Goal: Task Accomplishment & Management: Use online tool/utility

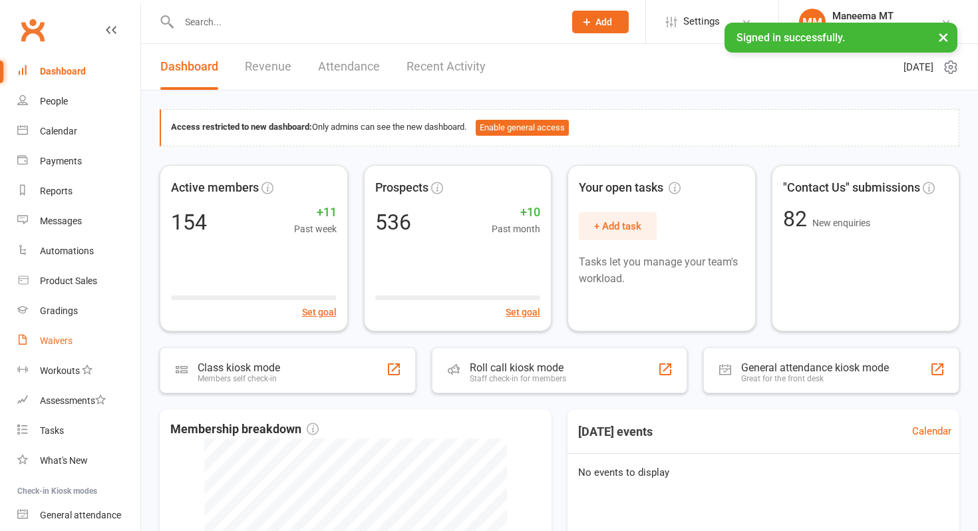
click at [81, 344] on link "Waivers" at bounding box center [78, 341] width 123 height 30
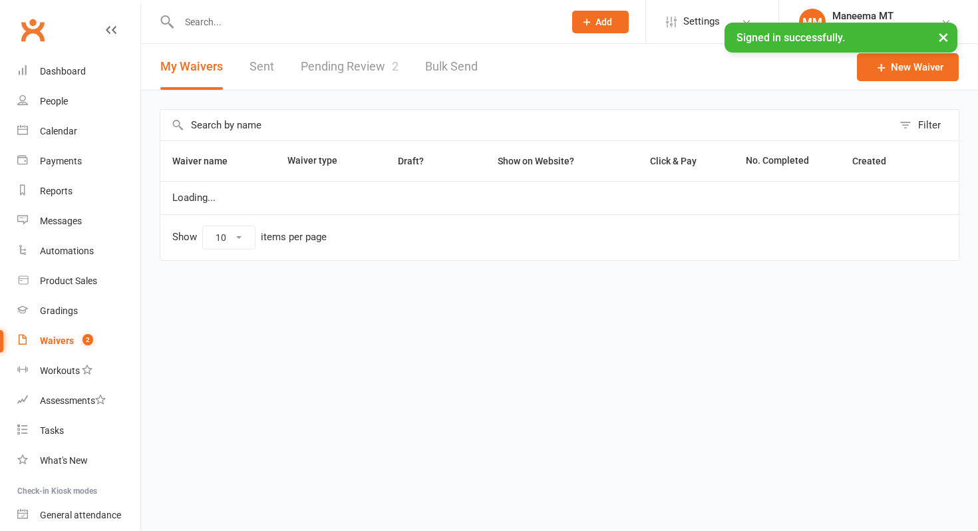
select select "25"
click at [375, 69] on link "Pending Review 2" at bounding box center [350, 67] width 98 height 46
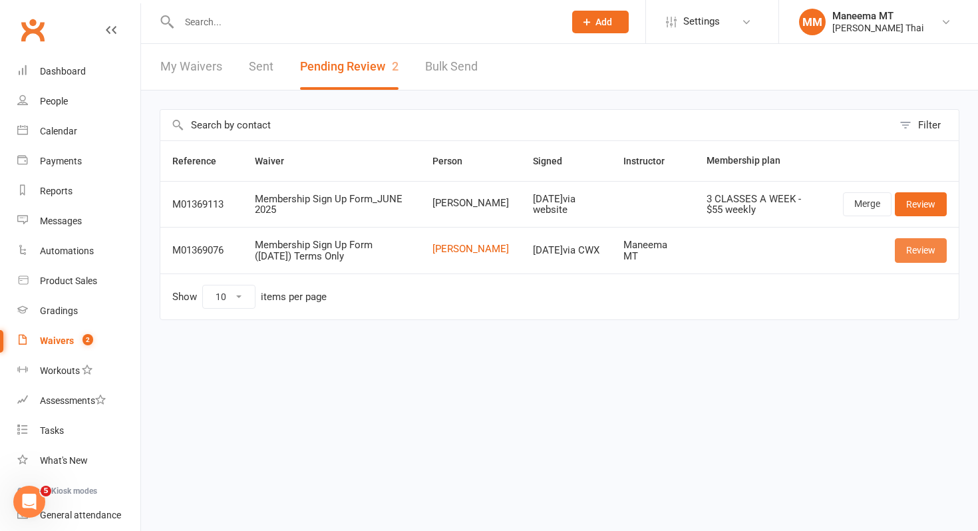
click at [924, 255] on link "Review" at bounding box center [921, 250] width 52 height 24
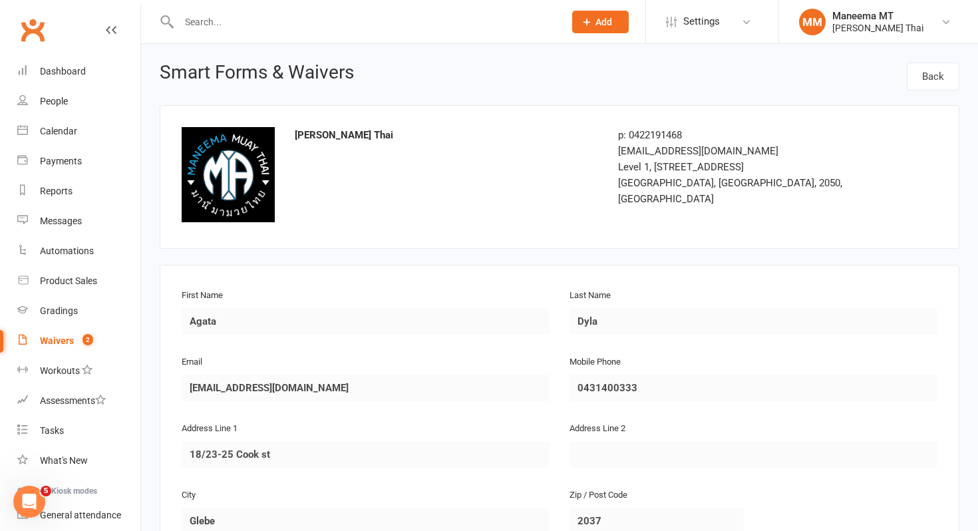
scroll to position [376, 0]
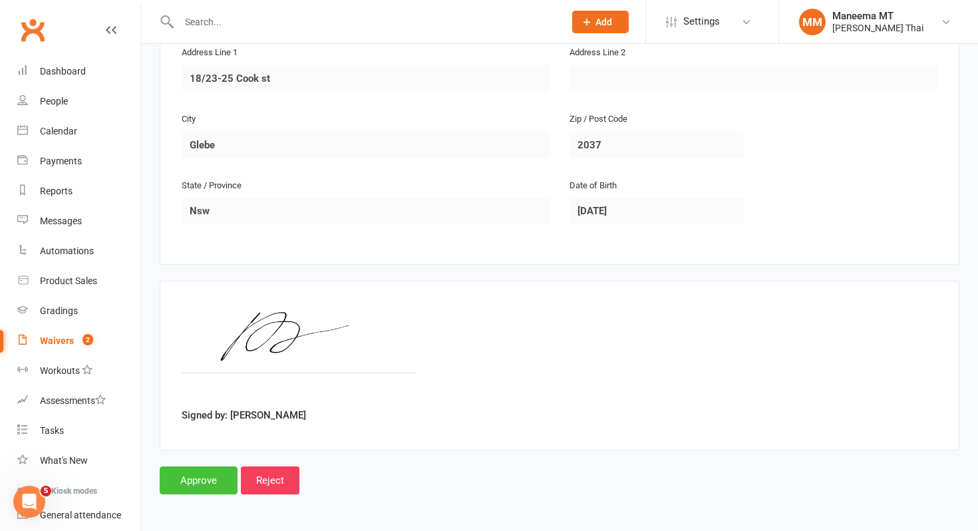
click at [215, 473] on input "Approve" at bounding box center [199, 481] width 78 height 28
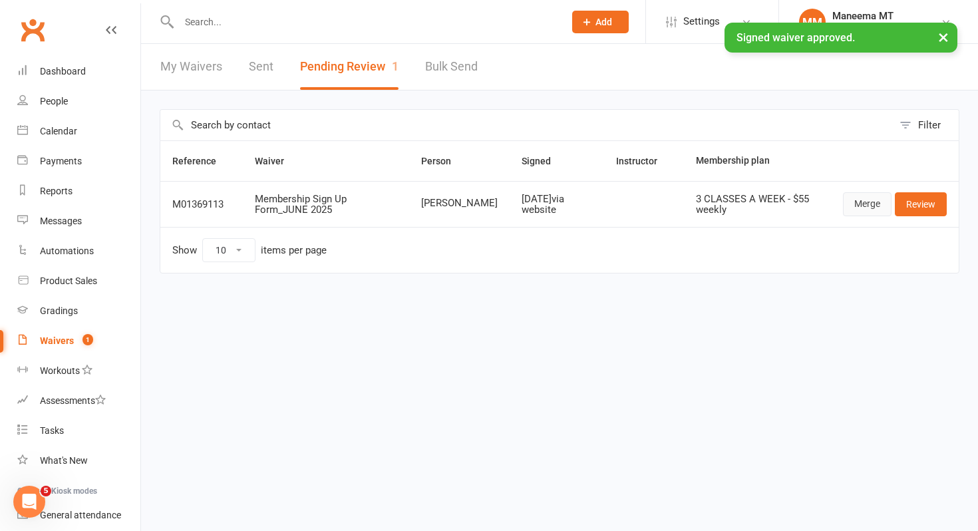
click at [861, 198] on link "Merge" at bounding box center [867, 204] width 49 height 24
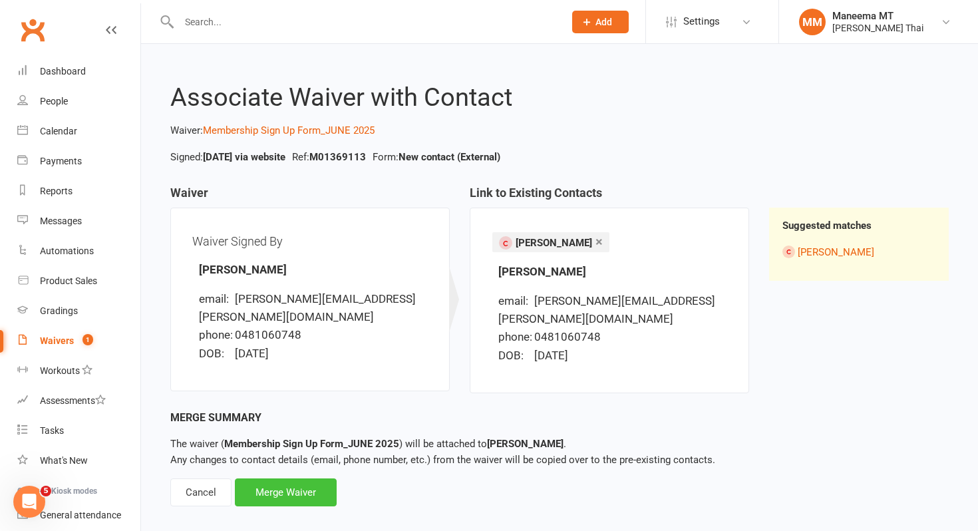
click at [286, 479] on div "Merge Waiver" at bounding box center [286, 493] width 102 height 28
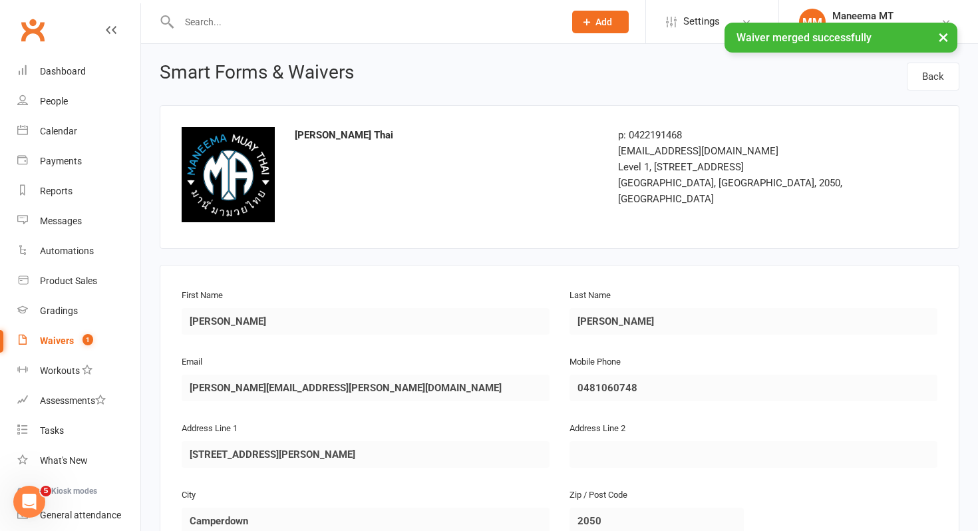
scroll to position [911, 0]
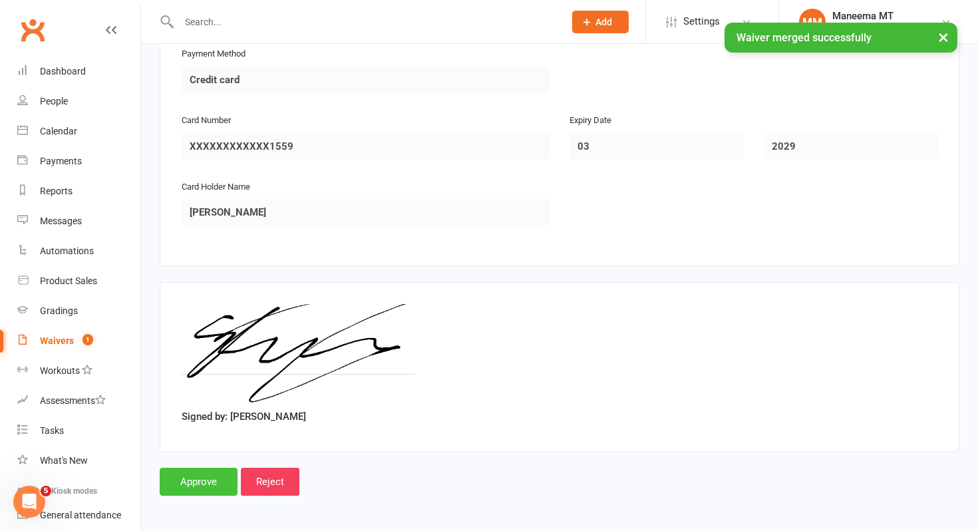
click at [210, 477] on input "Approve" at bounding box center [199, 482] width 78 height 28
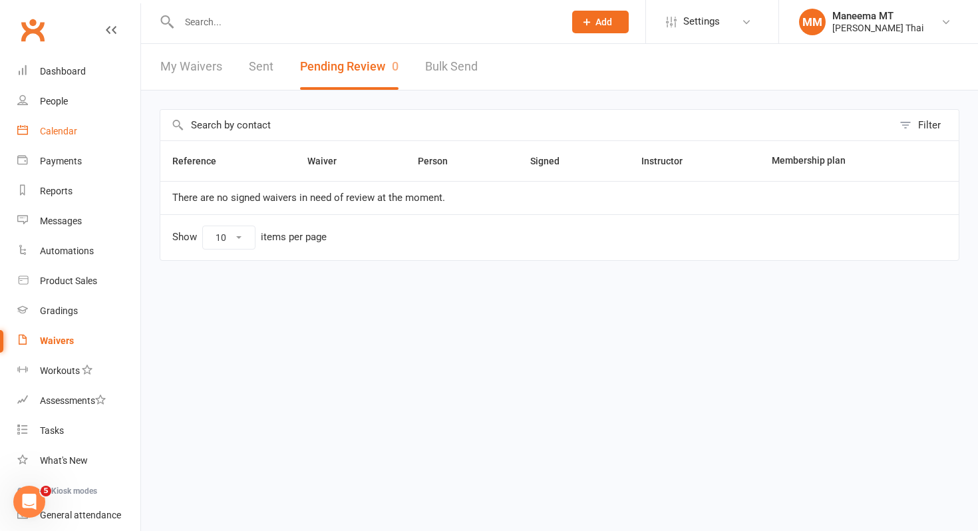
click at [72, 132] on div "Calendar" at bounding box center [58, 131] width 37 height 11
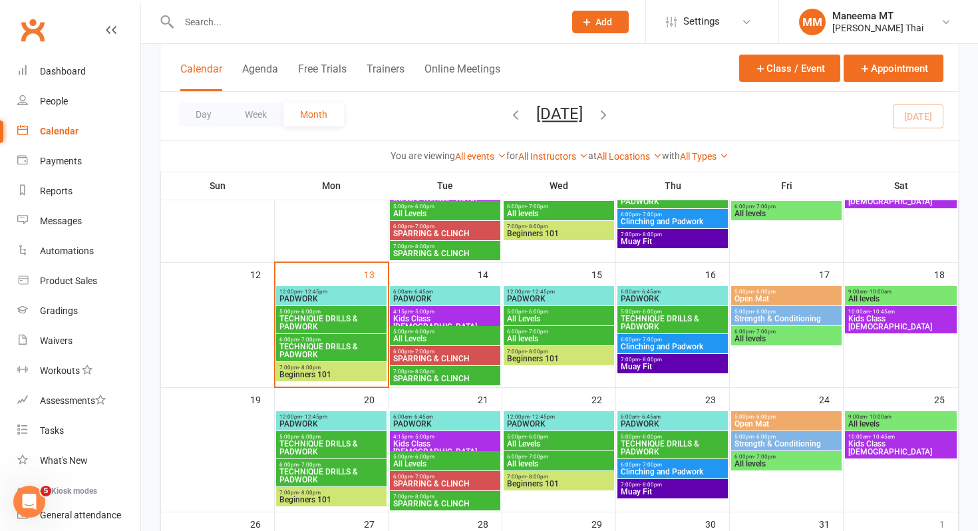
scroll to position [289, 0]
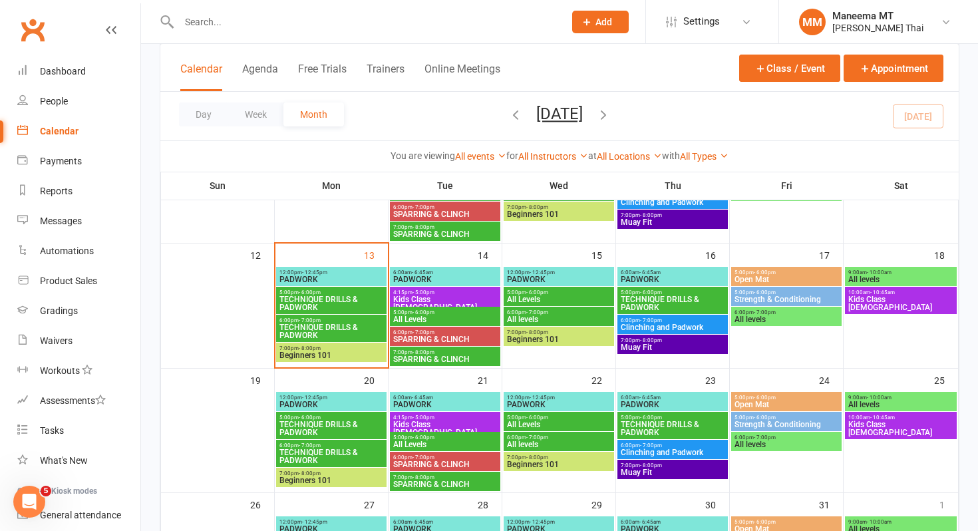
click at [520, 342] on span "Beginners 101" at bounding box center [559, 339] width 105 height 8
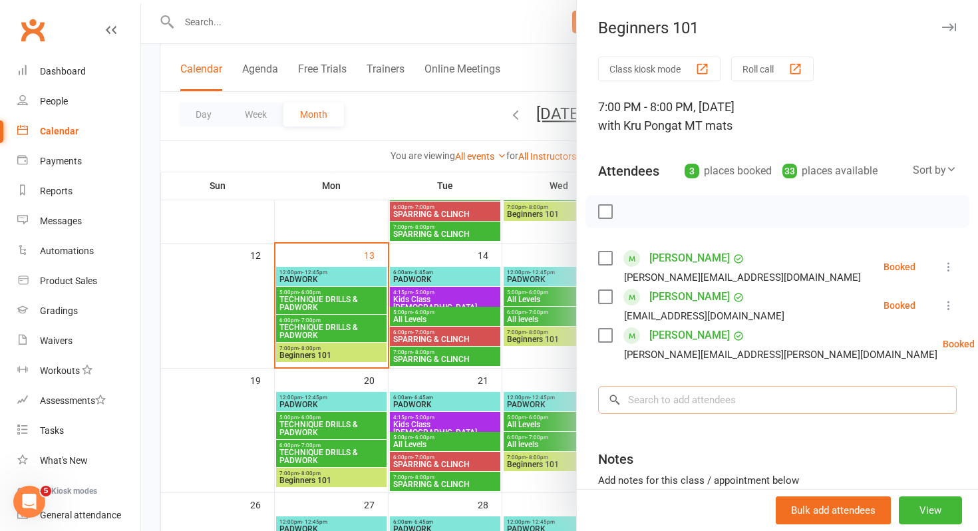
click at [646, 403] on input "search" at bounding box center [777, 400] width 359 height 28
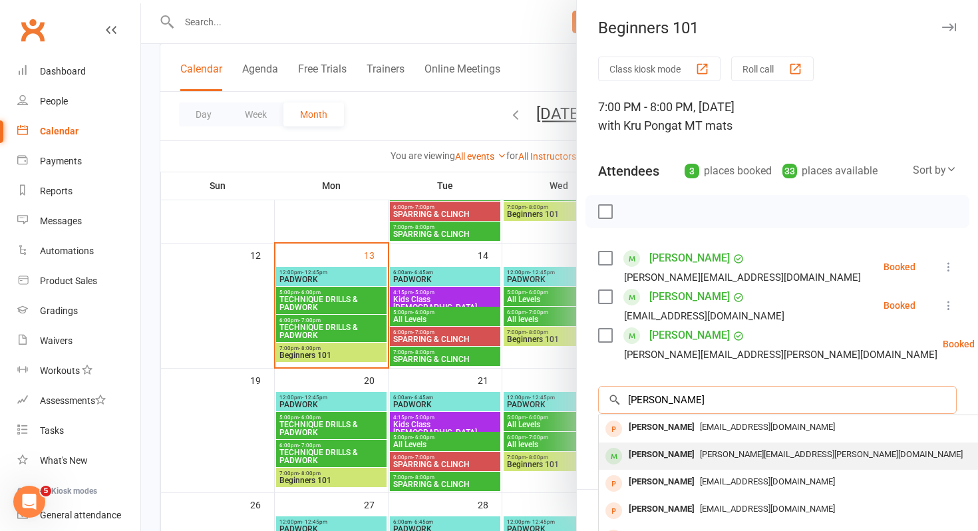
type input "[PERSON_NAME]"
click at [646, 461] on div "[PERSON_NAME]" at bounding box center [662, 454] width 77 height 19
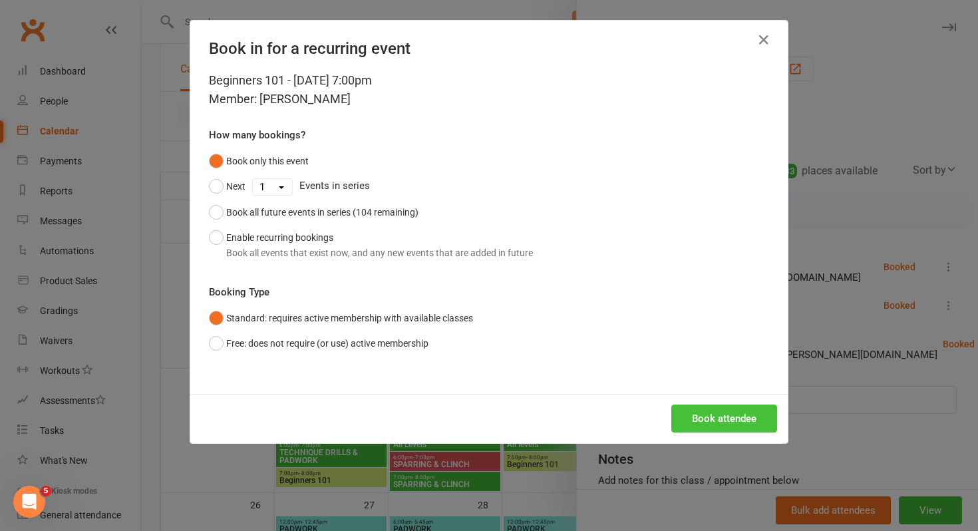
click at [688, 422] on button "Book attendee" at bounding box center [725, 419] width 106 height 28
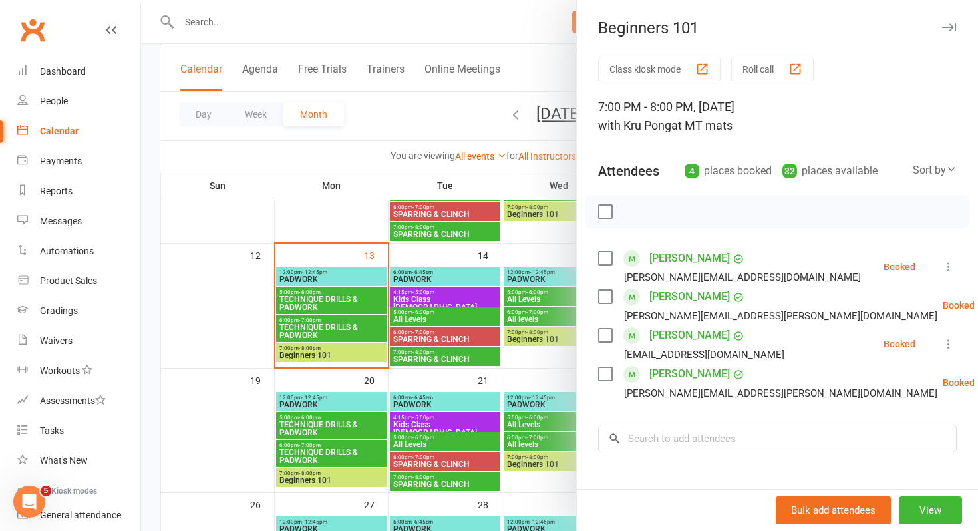
click at [287, 26] on div at bounding box center [559, 265] width 837 height 531
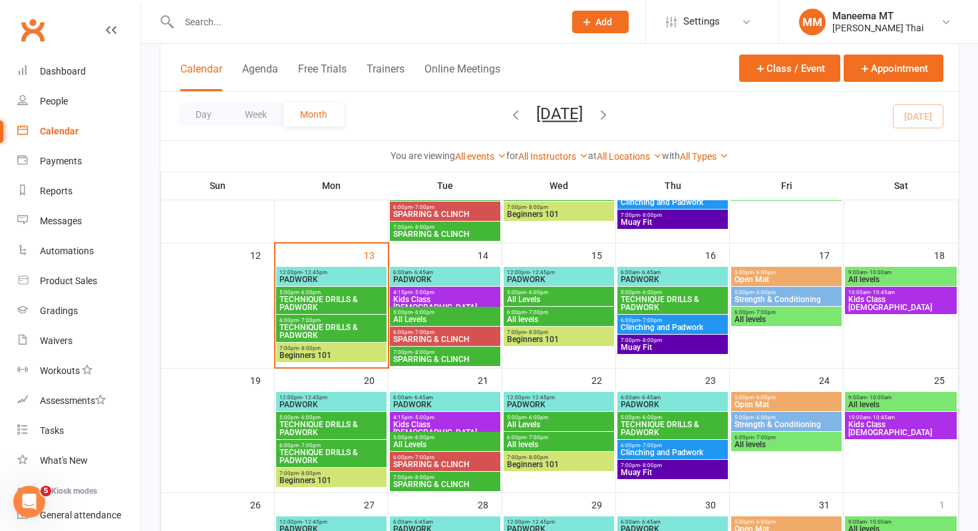
click at [271, 24] on input "text" at bounding box center [365, 22] width 380 height 19
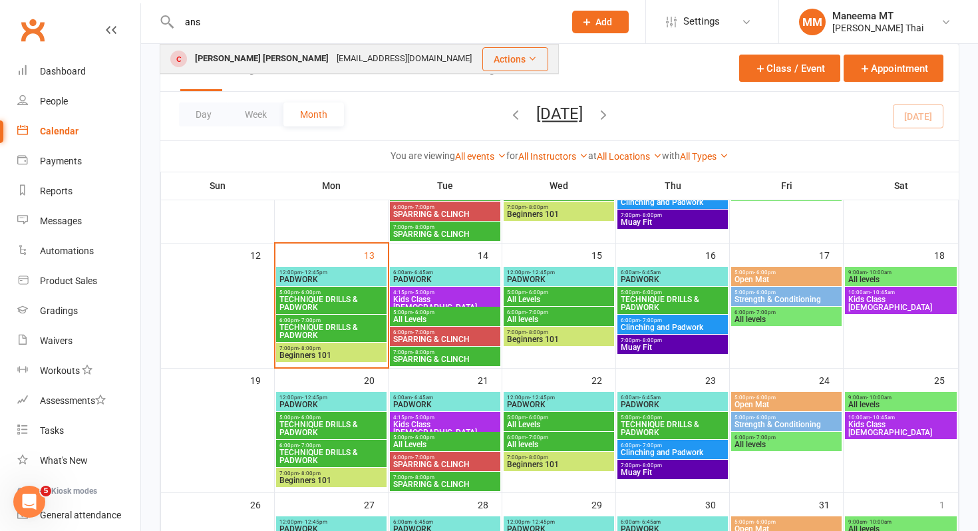
type input "ans"
click at [237, 54] on div "[PERSON_NAME] [PERSON_NAME]" at bounding box center [262, 58] width 142 height 19
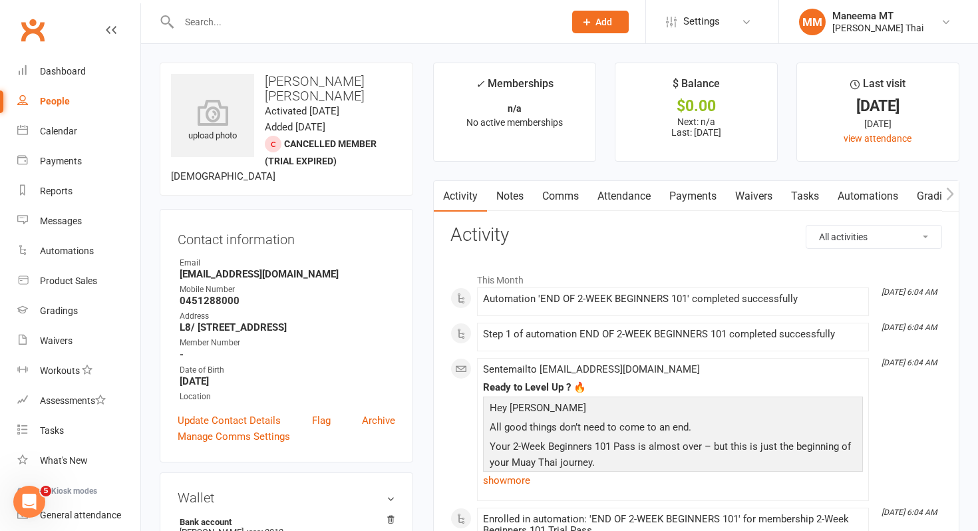
click at [90, 104] on link "People" at bounding box center [78, 102] width 123 height 30
select select "100"
